Goal: Navigation & Orientation: Find specific page/section

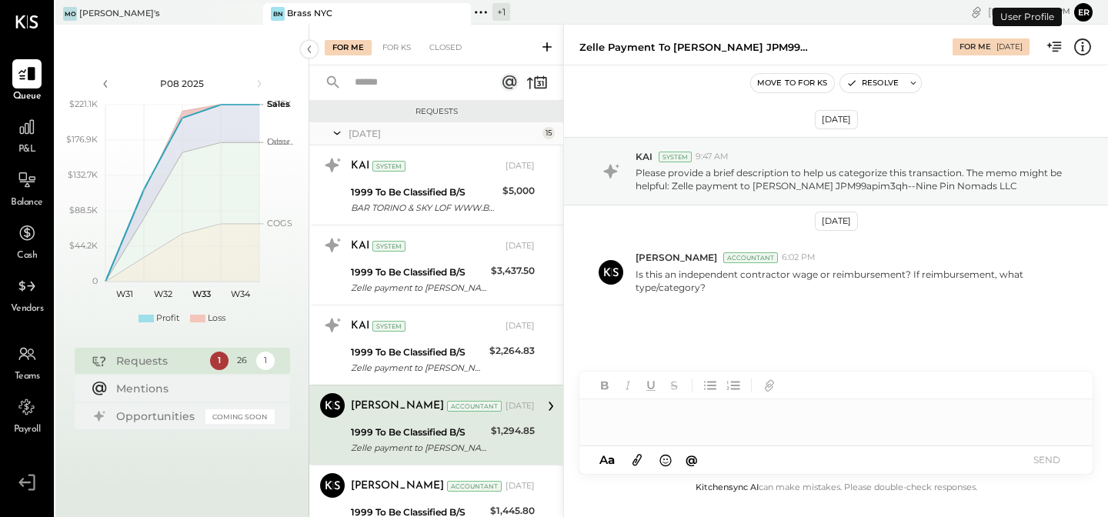
scroll to position [115, 0]
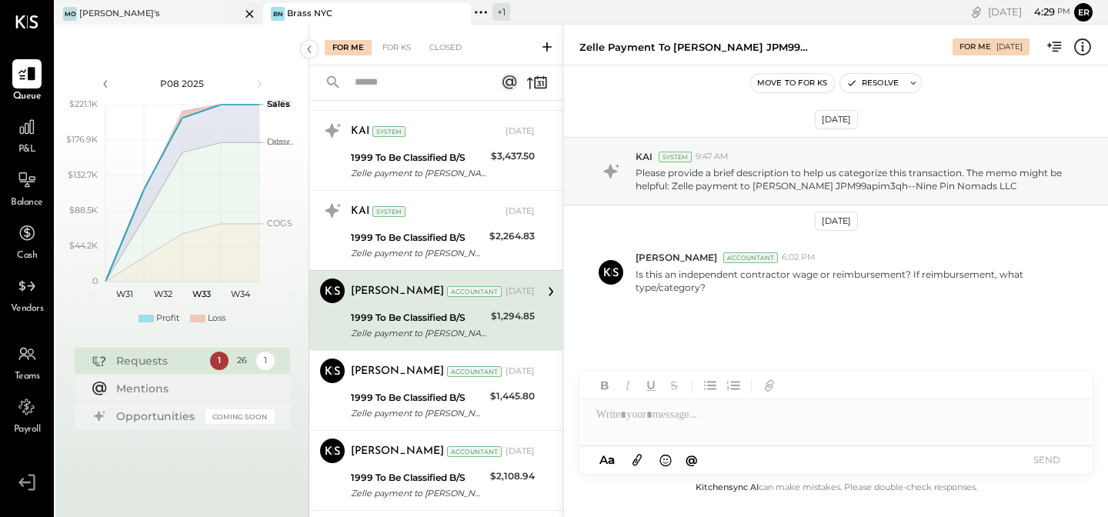
click at [129, 16] on div "[PERSON_NAME]'s" at bounding box center [147, 14] width 185 height 14
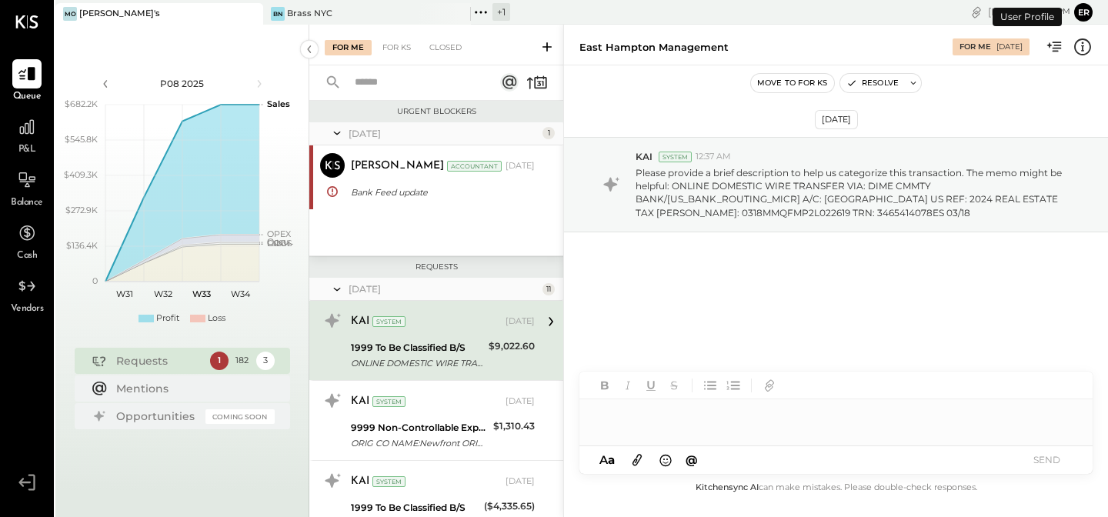
scroll to position [31, 0]
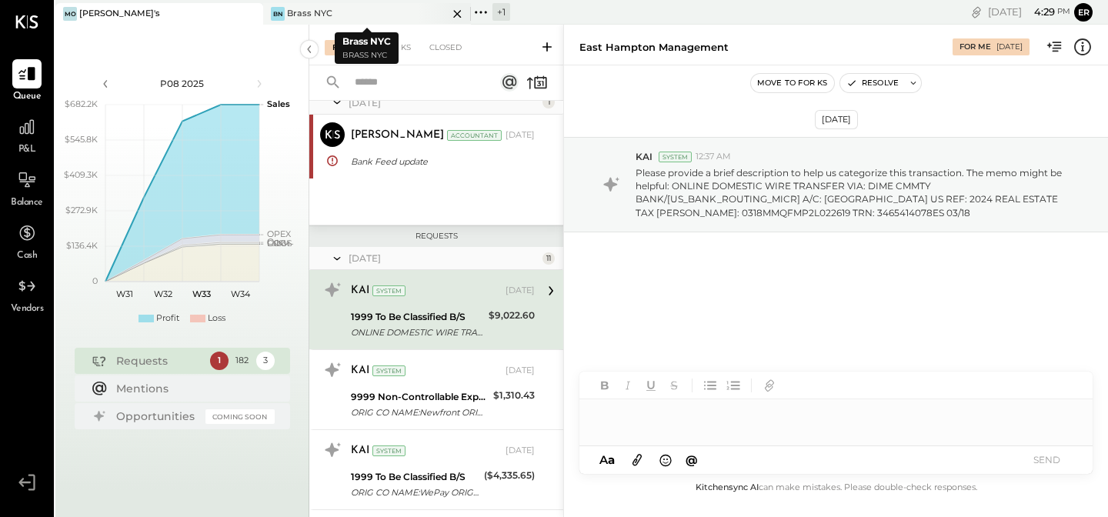
click at [302, 15] on div "Brass NYC" at bounding box center [309, 14] width 45 height 12
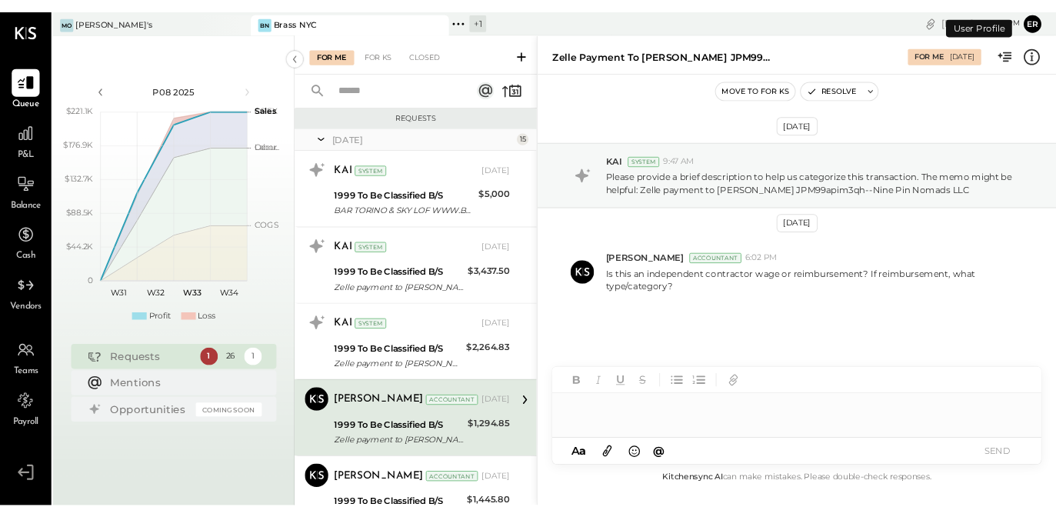
scroll to position [115, 0]
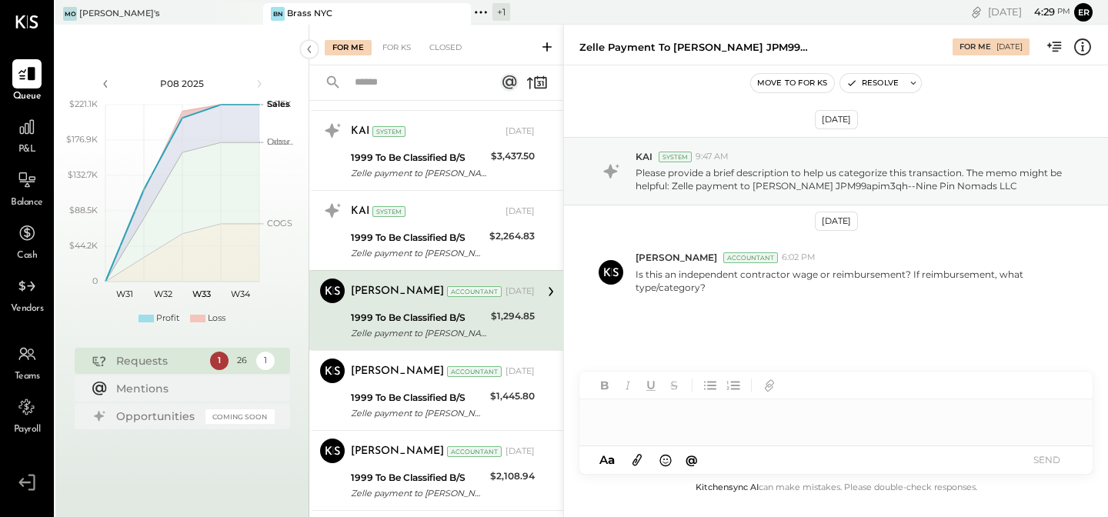
click at [499, 9] on div "+ 1" at bounding box center [501, 12] width 18 height 18
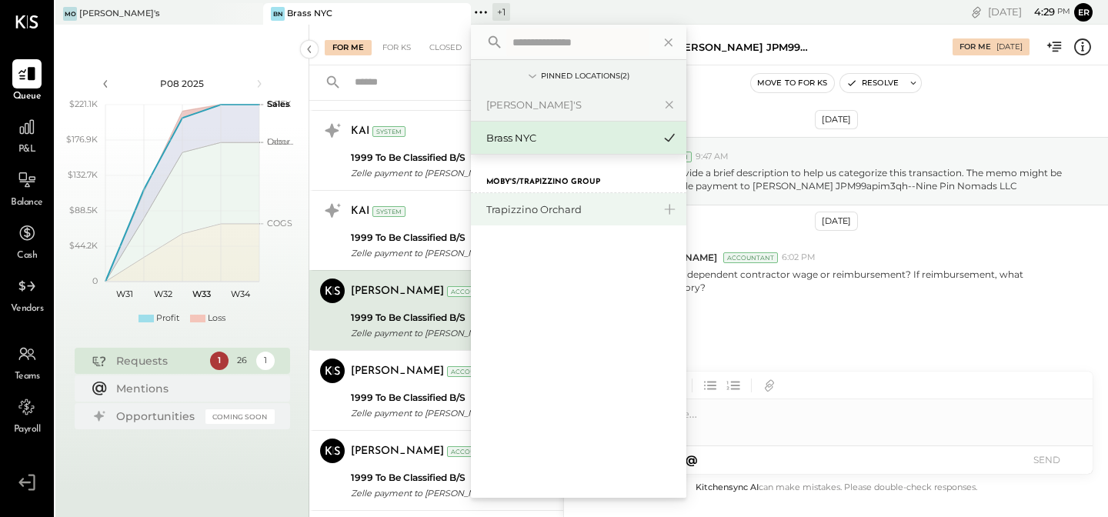
click at [530, 196] on div "Trapizzino Orchard" at bounding box center [578, 209] width 215 height 32
click at [532, 218] on div "Trapizzino Orchard" at bounding box center [578, 209] width 215 height 32
click at [669, 211] on icon at bounding box center [669, 209] width 18 height 20
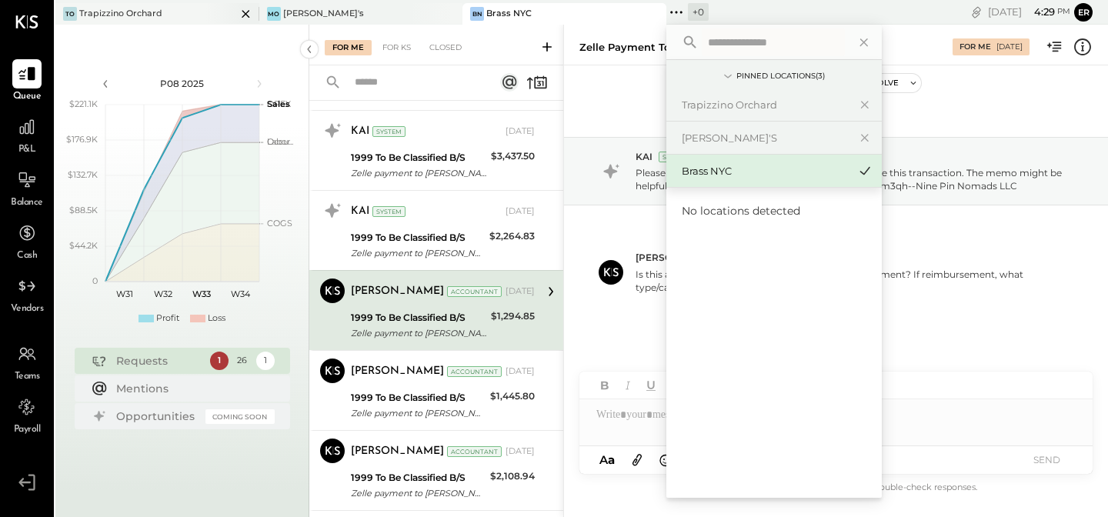
click at [236, 11] on icon at bounding box center [245, 14] width 19 height 18
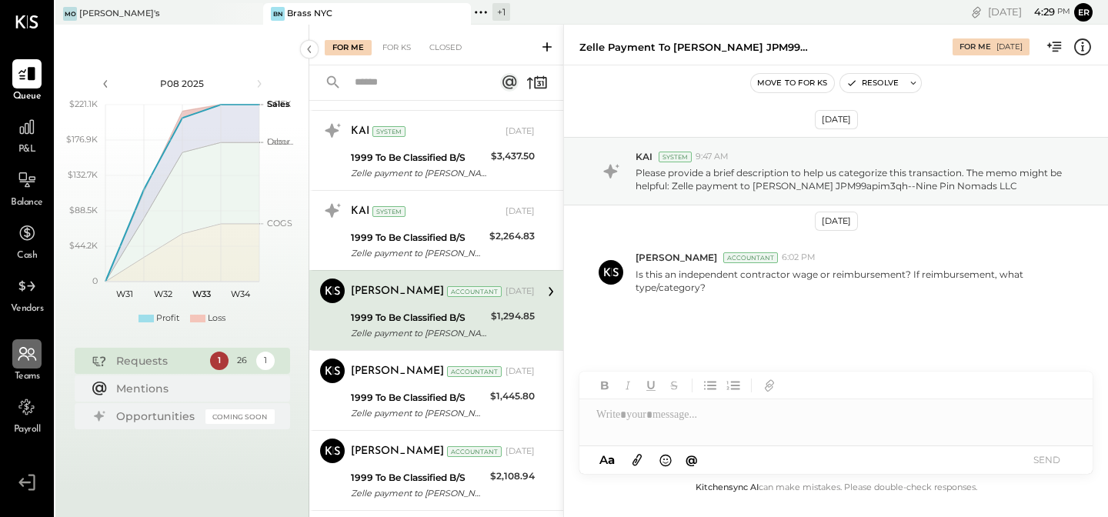
click at [19, 365] on div at bounding box center [26, 353] width 29 height 29
